Goal: Complete application form

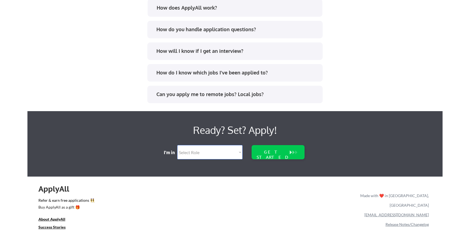
scroll to position [1128, 0]
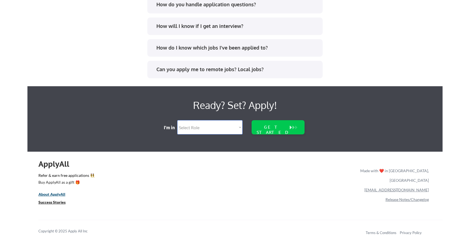
click at [52, 195] on u "About ApplyAll" at bounding box center [51, 194] width 27 height 5
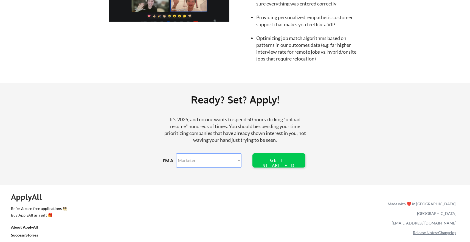
scroll to position [611, 0]
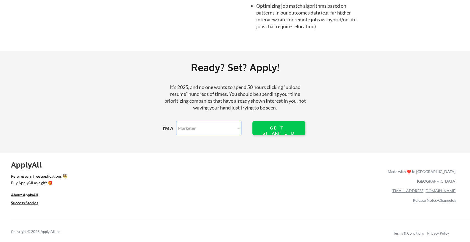
click at [237, 130] on select "Marketer Software Engineering Product Management Customer Success Sales UI/UX/P…" at bounding box center [208, 128] width 65 height 14
click at [176, 121] on select "Marketer Software Engineering Product Management Customer Success Sales UI/UX/P…" at bounding box center [208, 128] width 65 height 14
click at [218, 128] on select "Marketer Software Engineering Product Management Customer Success Sales UI/UX/P…" at bounding box center [208, 128] width 65 height 14
select select ""technical_project_program_mgmt""
click at [176, 121] on select "Marketer Software Engineering Product Management Customer Success Sales UI/UX/P…" at bounding box center [208, 128] width 65 height 14
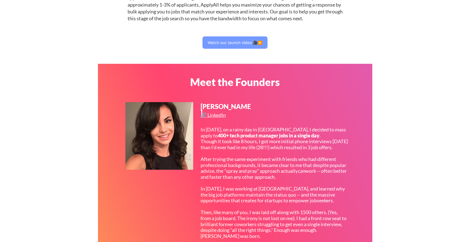
scroll to position [87, 0]
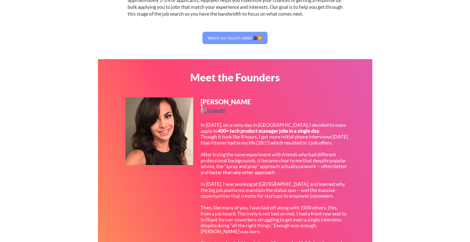
click at [218, 112] on div "🔗 LinkedIn" at bounding box center [213, 110] width 27 height 5
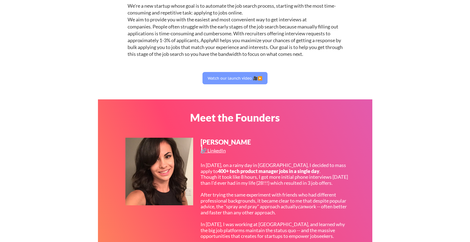
scroll to position [28, 0]
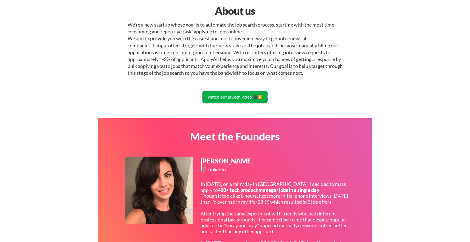
click at [242, 97] on button "Watch our launch video 🎥▶️" at bounding box center [234, 97] width 65 height 12
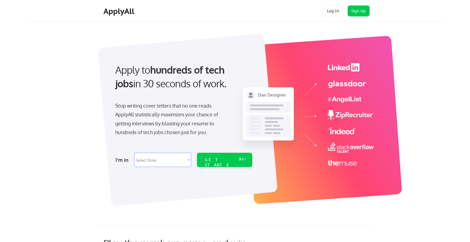
select select ""technical_project_program_mgmt""
click at [335, 13] on button "Log In" at bounding box center [333, 10] width 22 height 11
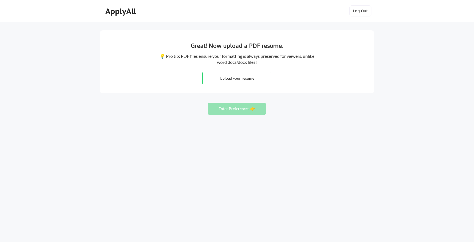
click at [409, 58] on div "Great! Now upload a PDF resume. 💡 Pro tip: PDF files ensure your formatting is …" at bounding box center [237, 121] width 474 height 242
click at [241, 78] on input "file" at bounding box center [237, 78] width 68 height 12
type input "C:\fakepath\Navin_Resume_August_2025.pdf"
click at [236, 109] on button "Enter Preferences 👉" at bounding box center [236, 109] width 58 height 12
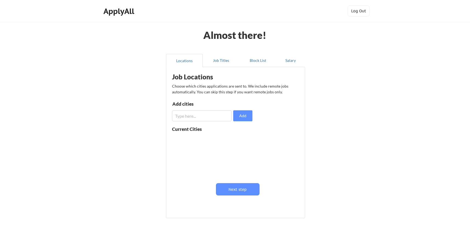
click at [206, 118] on input "input" at bounding box center [201, 115] width 59 height 11
click at [209, 118] on input "input" at bounding box center [201, 115] width 59 height 11
type input "[GEOGRAPHIC_DATA]"
click at [241, 116] on button "Add" at bounding box center [242, 115] width 19 height 11
click at [198, 117] on input "input" at bounding box center [201, 115] width 59 height 11
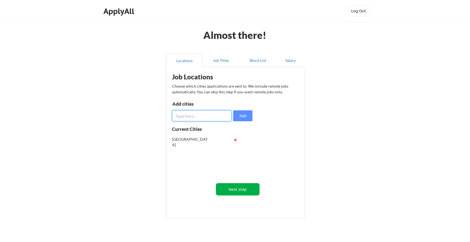
click at [236, 190] on button "Next step" at bounding box center [238, 189] width 44 height 12
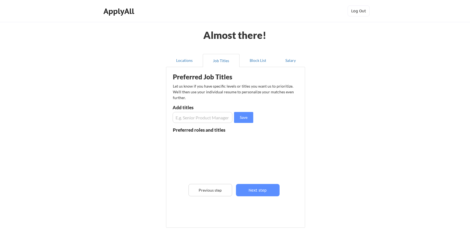
click at [204, 116] on input "input" at bounding box center [202, 117] width 60 height 11
type input "T"
type input "Manager, Technical Program"
click at [198, 116] on input "input" at bounding box center [202, 117] width 60 height 11
type input "T"
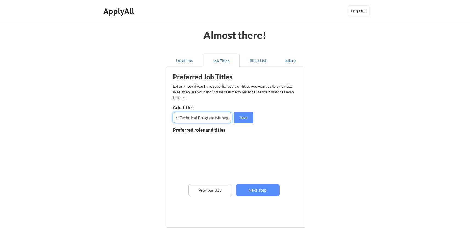
scroll to position [0, 13]
type input "Senior Technical Program Manager"
click at [245, 118] on button "Save" at bounding box center [243, 117] width 19 height 11
click at [197, 117] on input "input" at bounding box center [202, 117] width 60 height 11
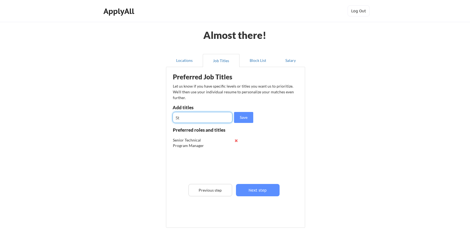
type input "S"
type input "Business Solutions Architect"
click at [243, 118] on button "Save" at bounding box center [243, 117] width 19 height 11
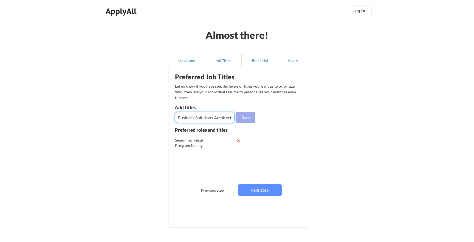
scroll to position [0, 0]
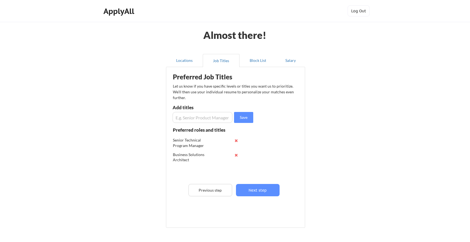
click at [206, 119] on input "input" at bounding box center [202, 117] width 60 height 11
type input "Senior Solutions Consultant"
click at [244, 118] on button "Save" at bounding box center [243, 117] width 19 height 11
click at [258, 190] on button "Next step" at bounding box center [258, 190] width 44 height 12
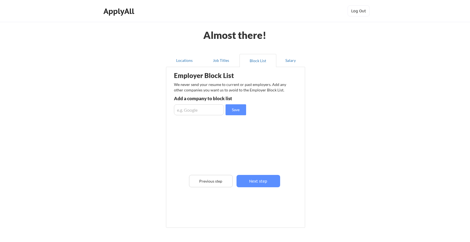
click at [197, 111] on input "input" at bounding box center [199, 109] width 50 height 11
type input "Google"
click at [239, 109] on button "Save" at bounding box center [235, 109] width 21 height 11
click at [258, 180] on button "Next step" at bounding box center [258, 181] width 44 height 12
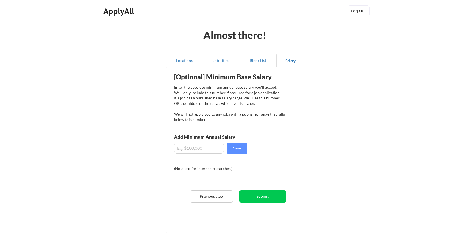
click at [193, 147] on input "input" at bounding box center [199, 148] width 50 height 11
type input "$140,000"
click at [286, 157] on div "[Optional] Minimum Base Salary Enter the absolute minimum annual base salary yo…" at bounding box center [236, 148] width 135 height 157
click at [238, 149] on button "Save" at bounding box center [237, 148] width 21 height 11
click at [262, 197] on button "Submit" at bounding box center [262, 196] width 47 height 12
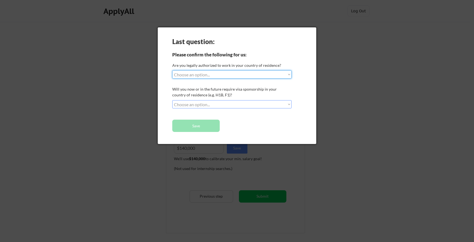
click at [287, 75] on select "Choose an option... Yes, I am a US Citizen Yes, I am a Canadian Citizen Yes, I …" at bounding box center [231, 74] width 119 height 8
select select ""no__i_am_not__yet__authorized""
click at [172, 70] on select "Choose an option... Yes, I am a US Citizen Yes, I am a Canadian Citizen Yes, I …" at bounding box center [231, 74] width 119 height 8
click at [286, 105] on select "Choose an option... No, I will not need sponsorship Yes, I will need sponsorship" at bounding box center [231, 104] width 119 height 8
select select ""yes__i_will_need_sponsorship""
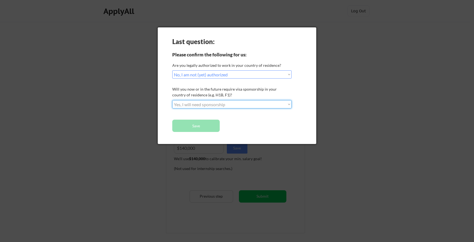
click at [172, 100] on select "Choose an option... No, I will not need sponsorship Yes, I will need sponsorship" at bounding box center [231, 104] width 119 height 8
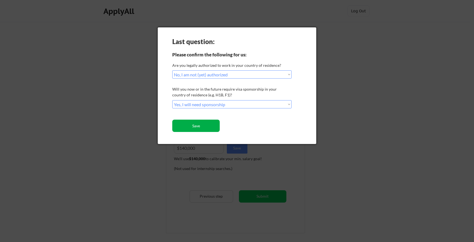
click at [196, 125] on button "Save" at bounding box center [195, 126] width 47 height 12
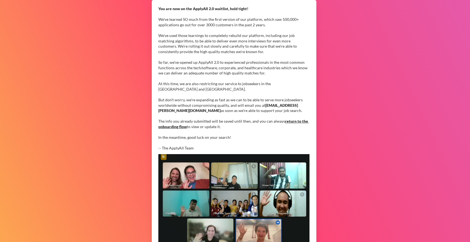
scroll to position [58, 0]
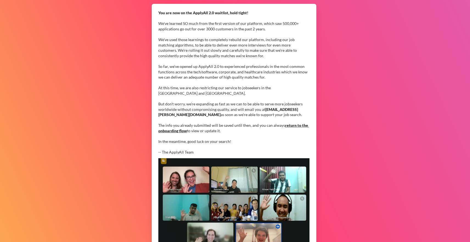
click at [249, 117] on div "You are now on the ApplyAll 2.0 waitlist, hold tight! We've learned SO much fro…" at bounding box center [233, 82] width 151 height 145
click at [241, 129] on div "You are now on the ApplyAll 2.0 waitlist, hold tight! We've learned SO much fro…" at bounding box center [233, 82] width 151 height 145
click at [289, 126] on link "return to the onboarding flow" at bounding box center [233, 128] width 150 height 10
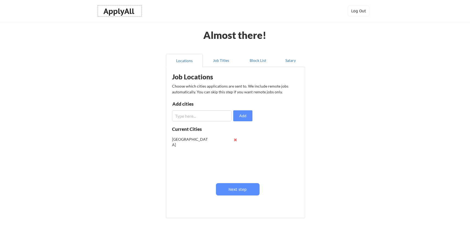
click at [123, 12] on div "ApplyAll" at bounding box center [119, 11] width 32 height 9
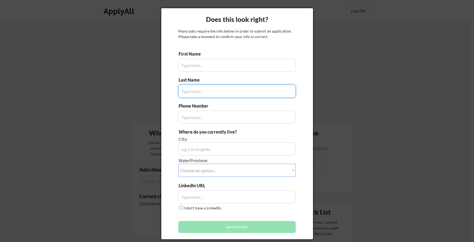
click at [354, 34] on div at bounding box center [237, 121] width 474 height 242
click at [363, 129] on div at bounding box center [237, 121] width 474 height 242
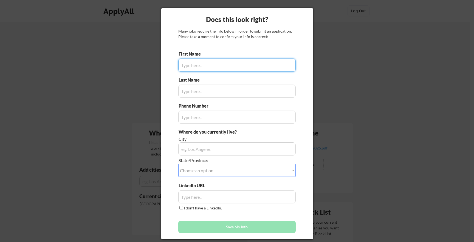
click at [196, 67] on input "input" at bounding box center [236, 65] width 117 height 13
click at [196, 66] on input "input" at bounding box center [236, 65] width 117 height 13
click at [145, 86] on div at bounding box center [237, 121] width 474 height 242
click at [199, 66] on input "input" at bounding box center [236, 65] width 117 height 13
type input "[PERSON_NAME]"
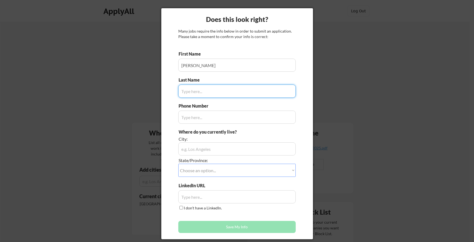
click at [195, 93] on input "input" at bounding box center [236, 91] width 117 height 13
type input "[PERSON_NAME]"
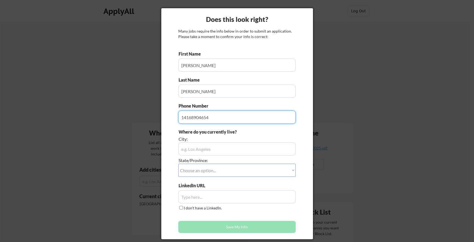
type input "14168904654"
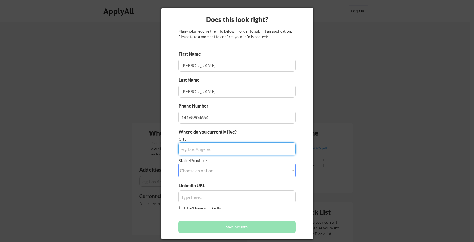
click at [200, 145] on input "input" at bounding box center [236, 149] width 117 height 13
type input "[GEOGRAPHIC_DATA]"
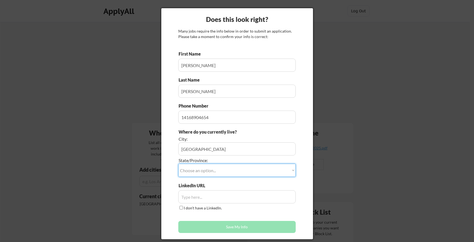
click at [290, 169] on select "Choose an option... Other/Not Applicable [US_STATE] [US_STATE] [GEOGRAPHIC_DATA…" at bounding box center [236, 170] width 117 height 13
click at [203, 169] on select "Choose an option... Other/Not Applicable [US_STATE] [US_STATE] [GEOGRAPHIC_DATA…" at bounding box center [236, 170] width 117 height 13
select select ""[GEOGRAPHIC_DATA]""
click at [178, 164] on select "Choose an option... Other/Not Applicable [US_STATE] [US_STATE] [GEOGRAPHIC_DATA…" at bounding box center [236, 170] width 117 height 13
click at [232, 184] on div "LinkedIn URL I don't have a LinkedIn." at bounding box center [236, 197] width 117 height 29
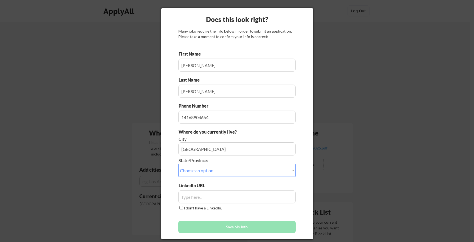
click at [207, 197] on input "input" at bounding box center [236, 196] width 117 height 13
paste input "[URL][DOMAIN_NAME][PERSON_NAME]"
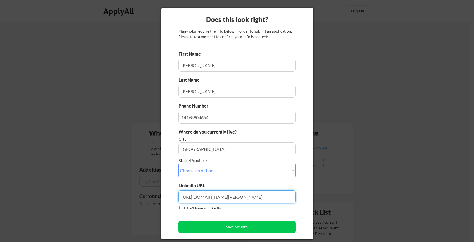
type input "[URL][DOMAIN_NAME][PERSON_NAME]"
click at [252, 212] on div "First Name Last Name Phone Number Where do you currently live? City: State/Prov…" at bounding box center [236, 143] width 117 height 185
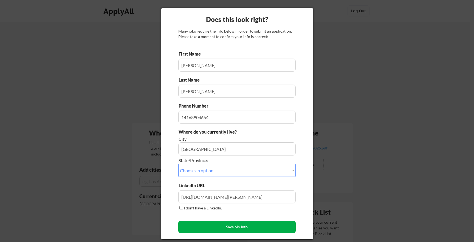
click at [236, 226] on button "Save My Info" at bounding box center [236, 227] width 117 height 12
